Goal: Complete application form: Complete application form

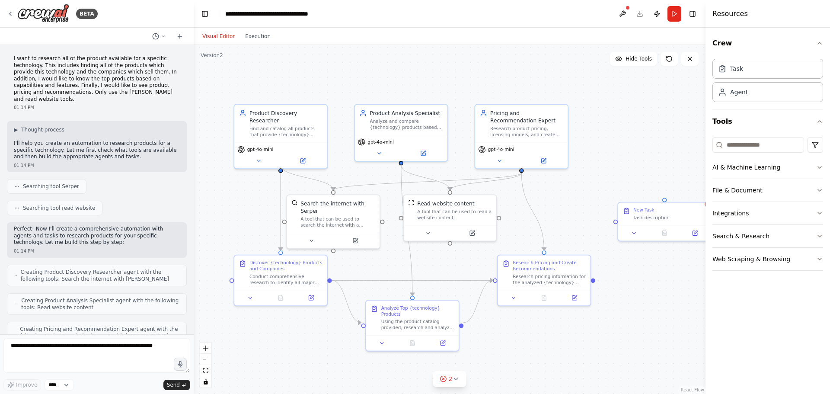
scroll to position [418, 0]
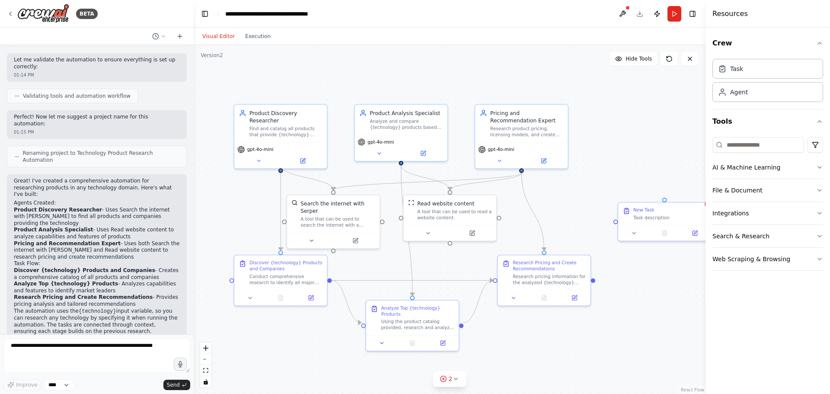
click at [760, 16] on div "Resources" at bounding box center [767, 14] width 124 height 28
click at [737, 195] on button "File & Document" at bounding box center [767, 190] width 111 height 22
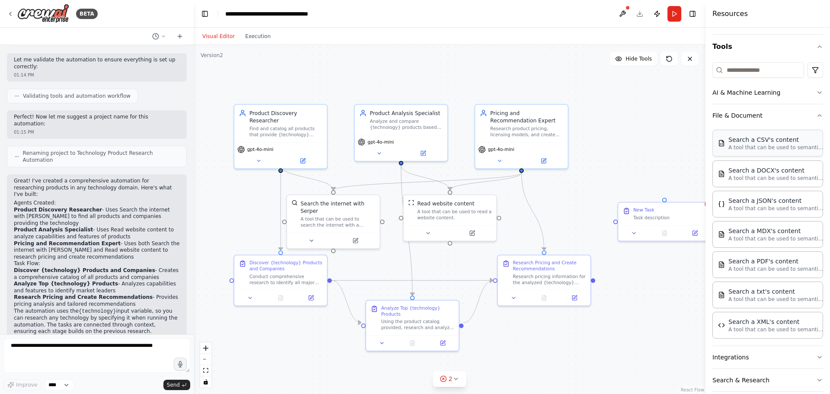
scroll to position [86, 0]
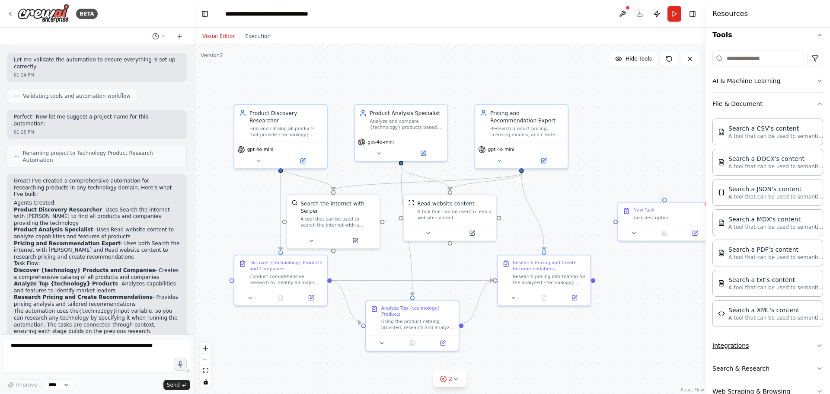
click at [792, 346] on button "Integrations" at bounding box center [767, 345] width 111 height 22
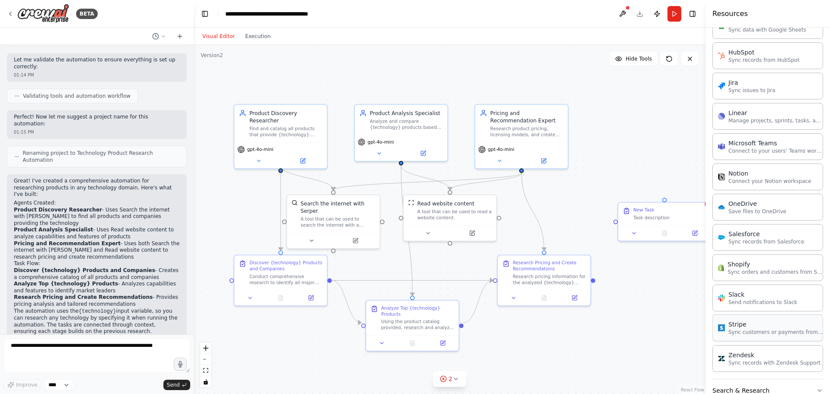
scroll to position [692, 0]
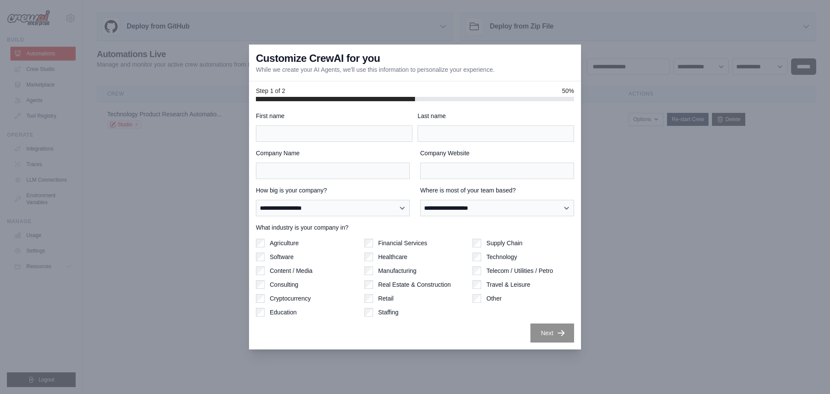
click at [397, 335] on div "Next" at bounding box center [415, 332] width 318 height 19
drag, startPoint x: 523, startPoint y: 53, endPoint x: 415, endPoint y: 218, distance: 197.2
click at [415, 218] on div "**********" at bounding box center [415, 197] width 332 height 305
click at [100, 207] on div at bounding box center [415, 197] width 830 height 394
click at [35, 63] on div at bounding box center [415, 197] width 830 height 394
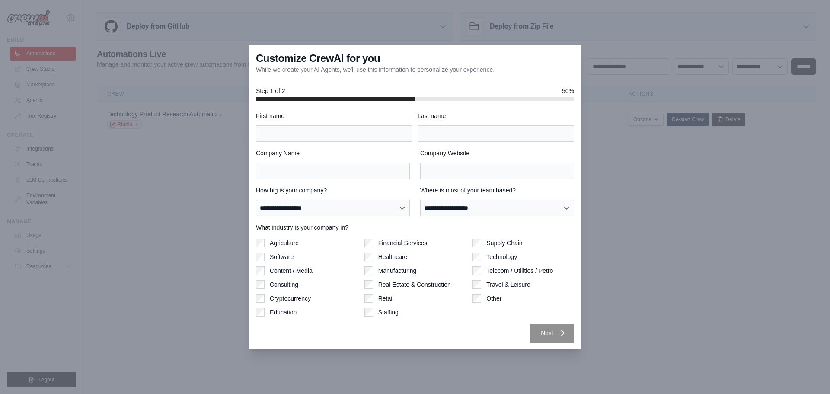
click at [31, 83] on div at bounding box center [415, 197] width 830 height 394
click at [272, 129] on input "First name" at bounding box center [334, 133] width 156 height 16
type input "*****"
